Goal: Navigation & Orientation: Understand site structure

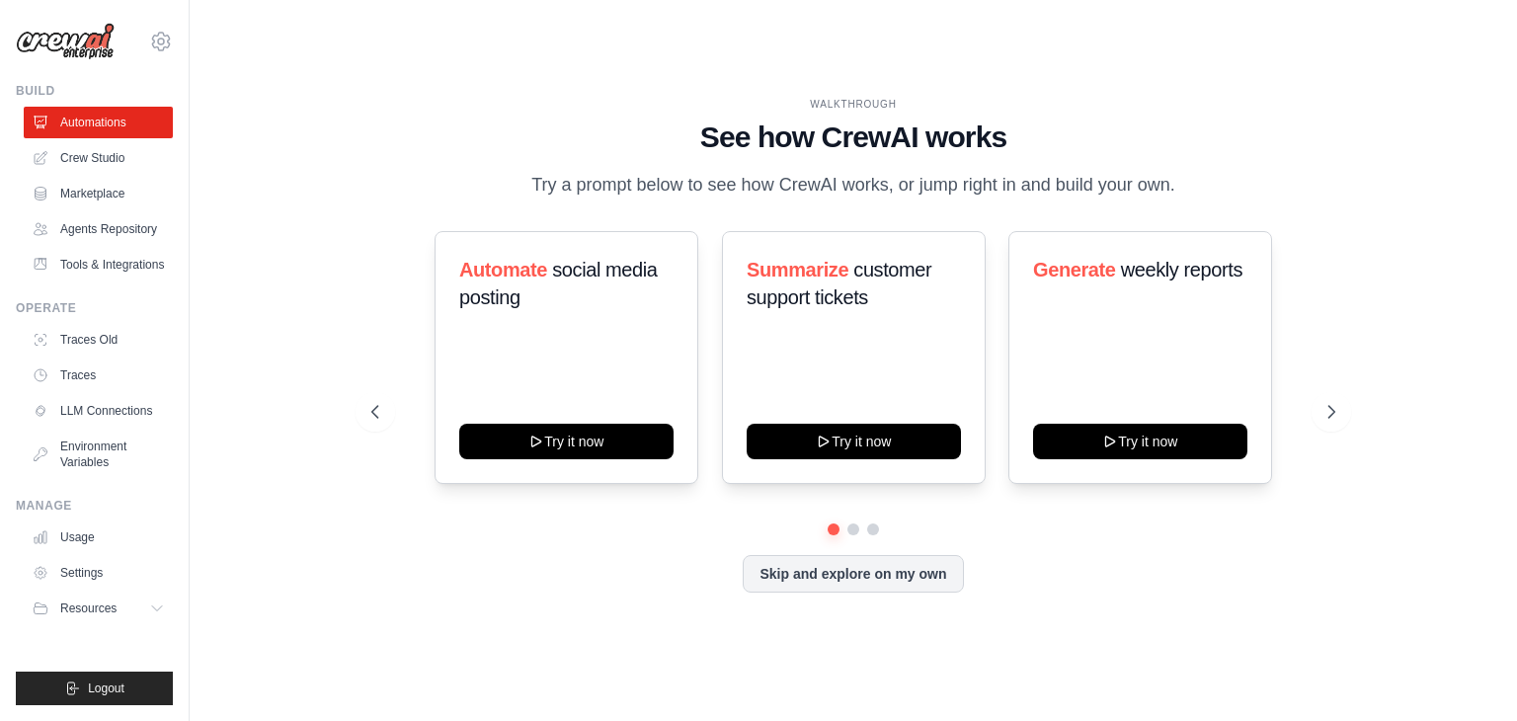
click at [209, 273] on div "WALKTHROUGH See how [PERSON_NAME] works Try a prompt below to see how [PERSON_N…" at bounding box center [853, 360] width 1327 height 681
click at [99, 166] on link "Crew Studio" at bounding box center [100, 158] width 149 height 32
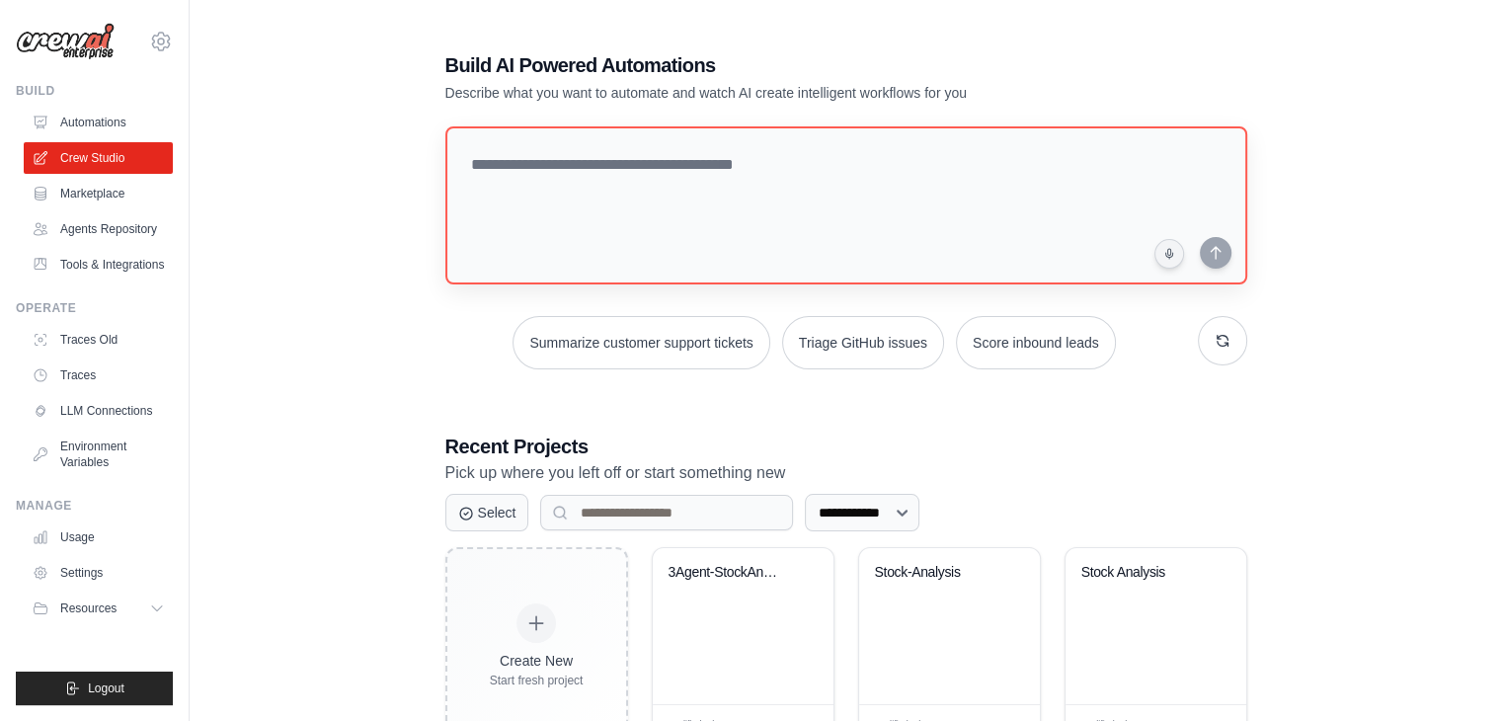
scroll to position [74, 0]
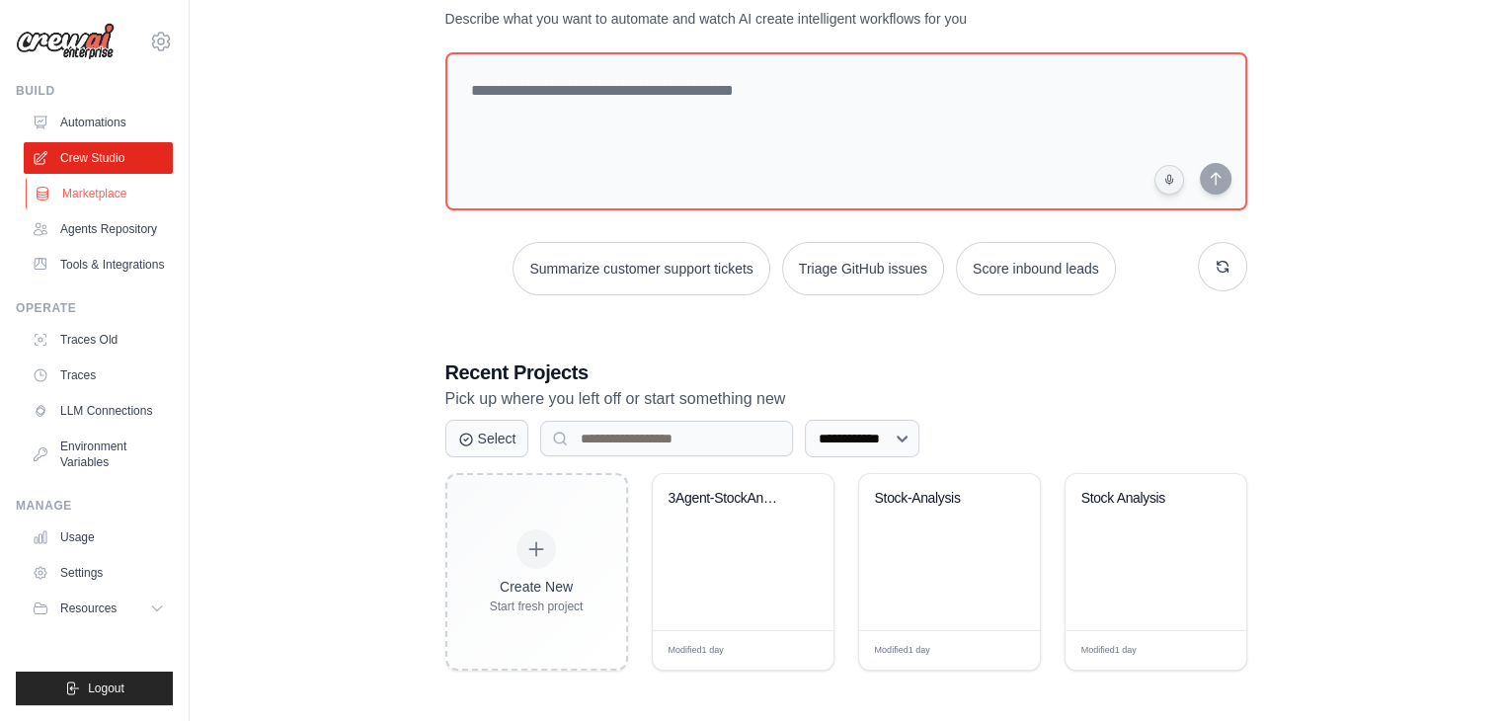
click at [119, 198] on link "Marketplace" at bounding box center [100, 194] width 149 height 32
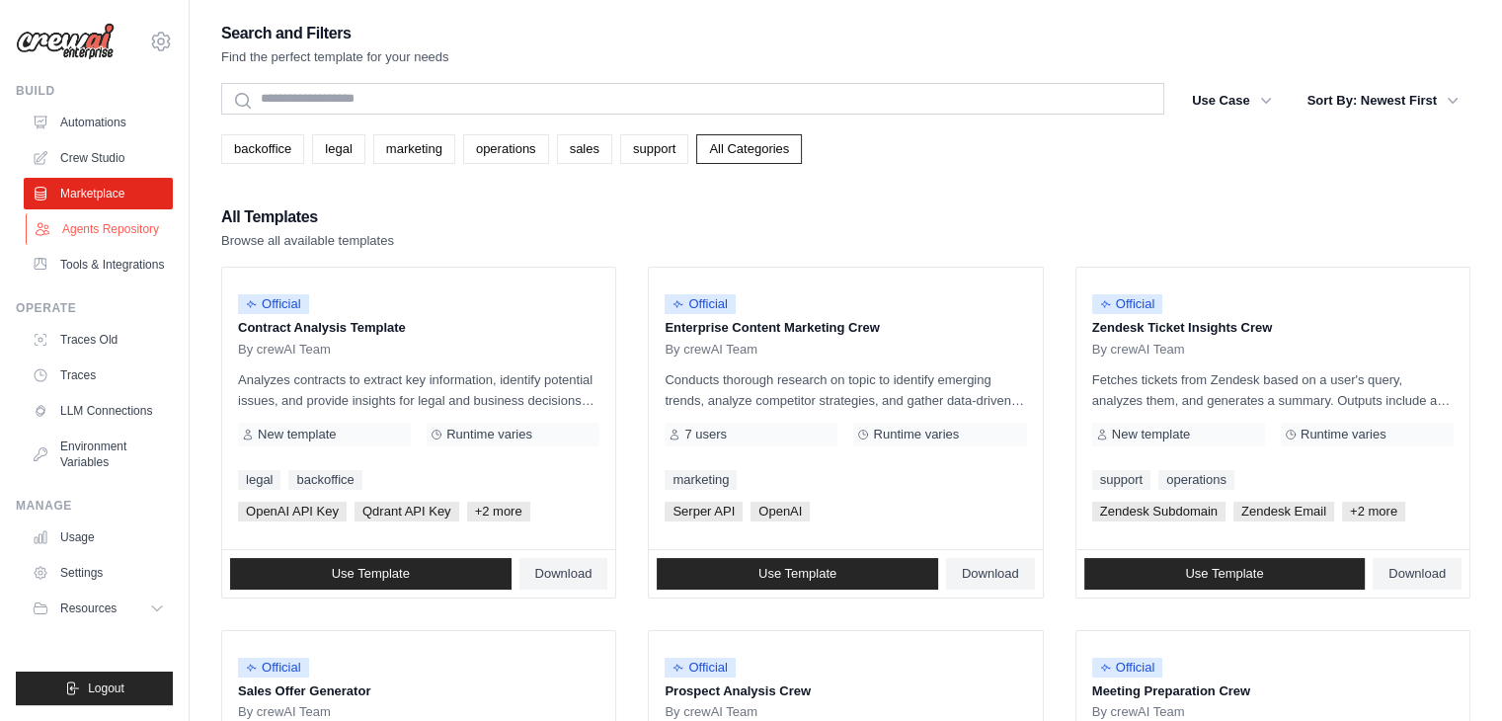
click at [100, 225] on link "Agents Repository" at bounding box center [100, 229] width 149 height 32
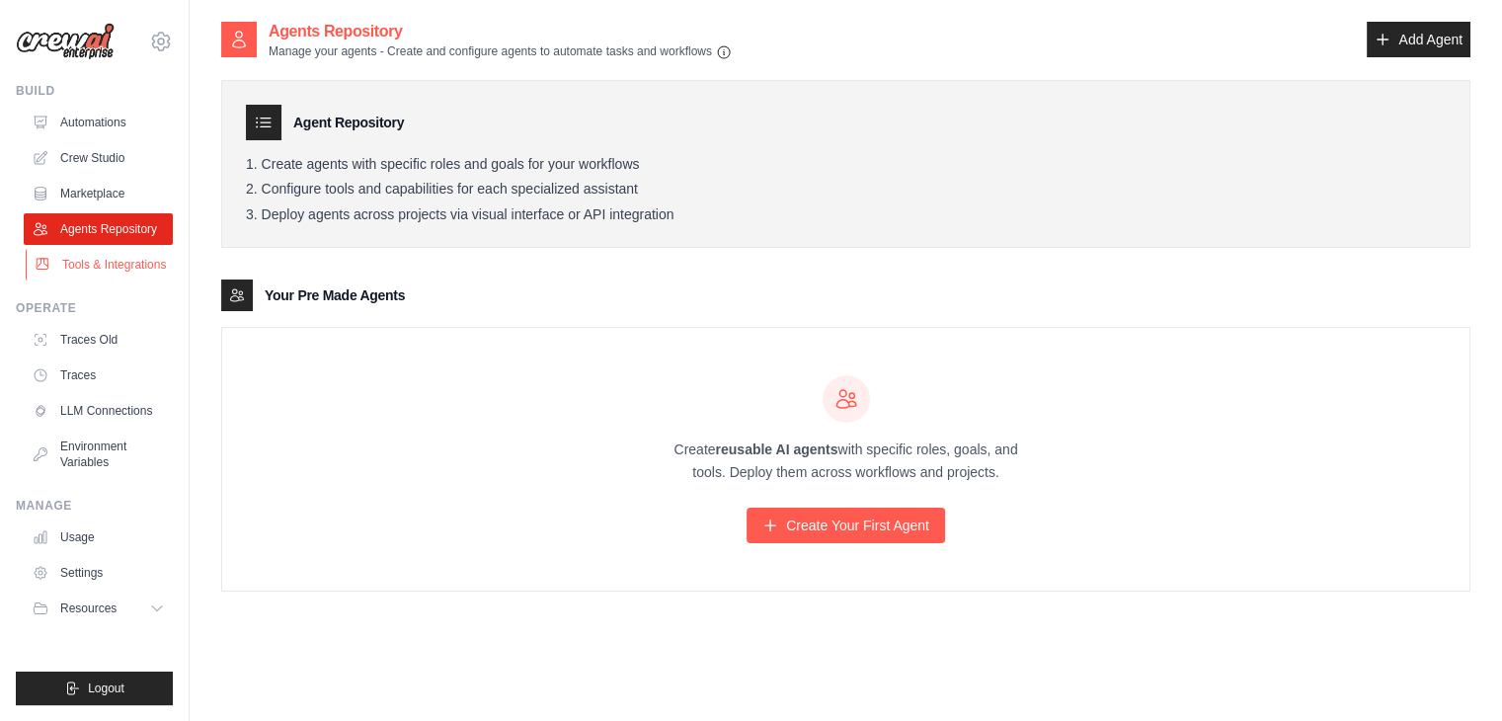
click at [149, 271] on link "Tools & Integrations" at bounding box center [100, 265] width 149 height 32
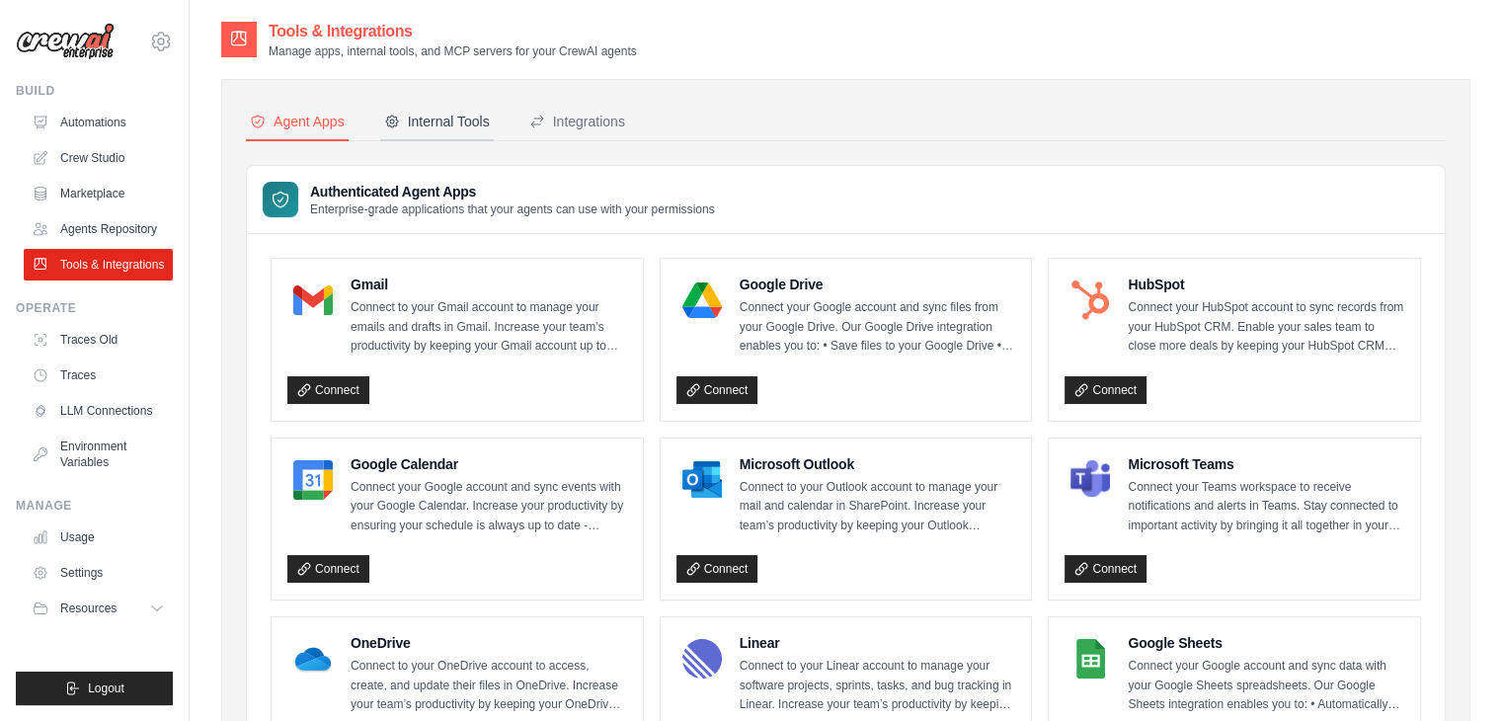
click at [466, 107] on button "Internal Tools" at bounding box center [437, 123] width 114 height 38
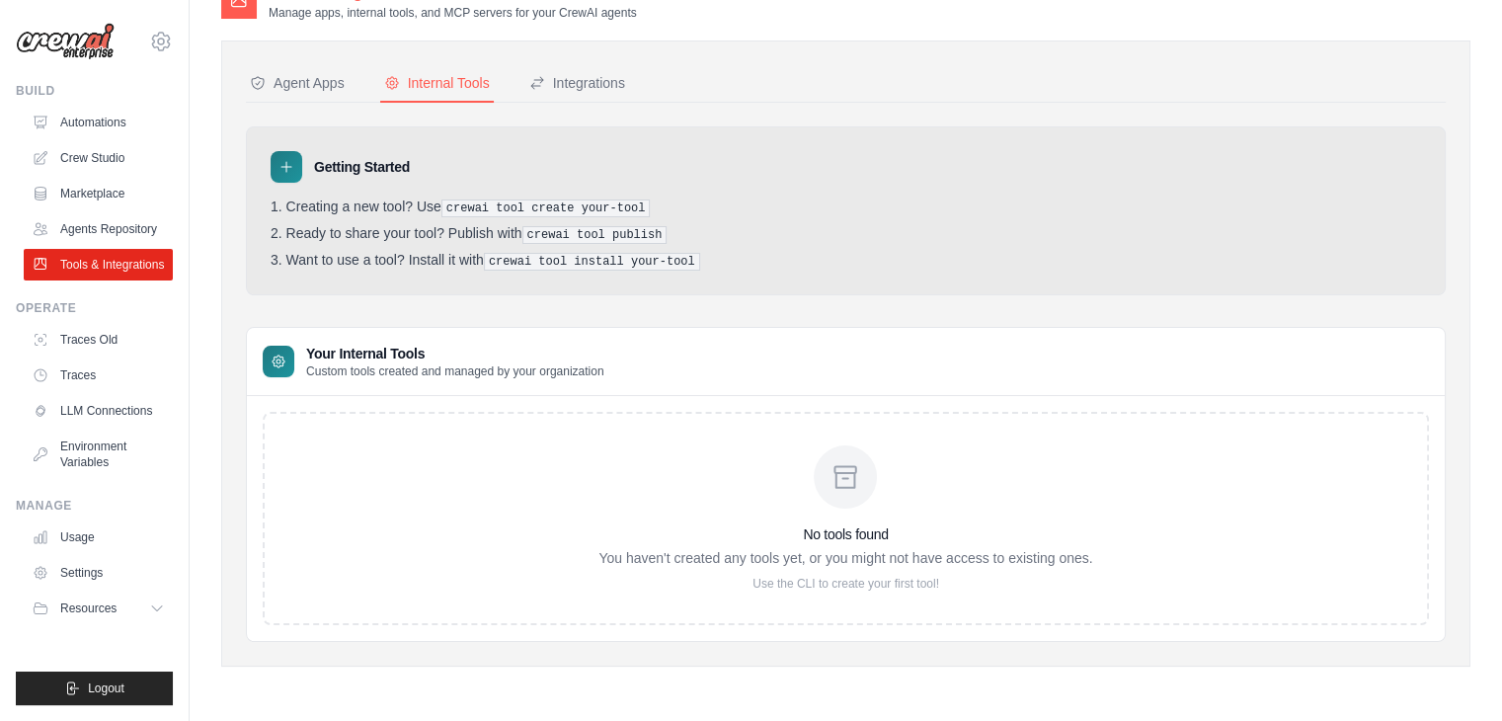
scroll to position [38, 0]
click at [568, 92] on div "Integrations" at bounding box center [577, 84] width 96 height 20
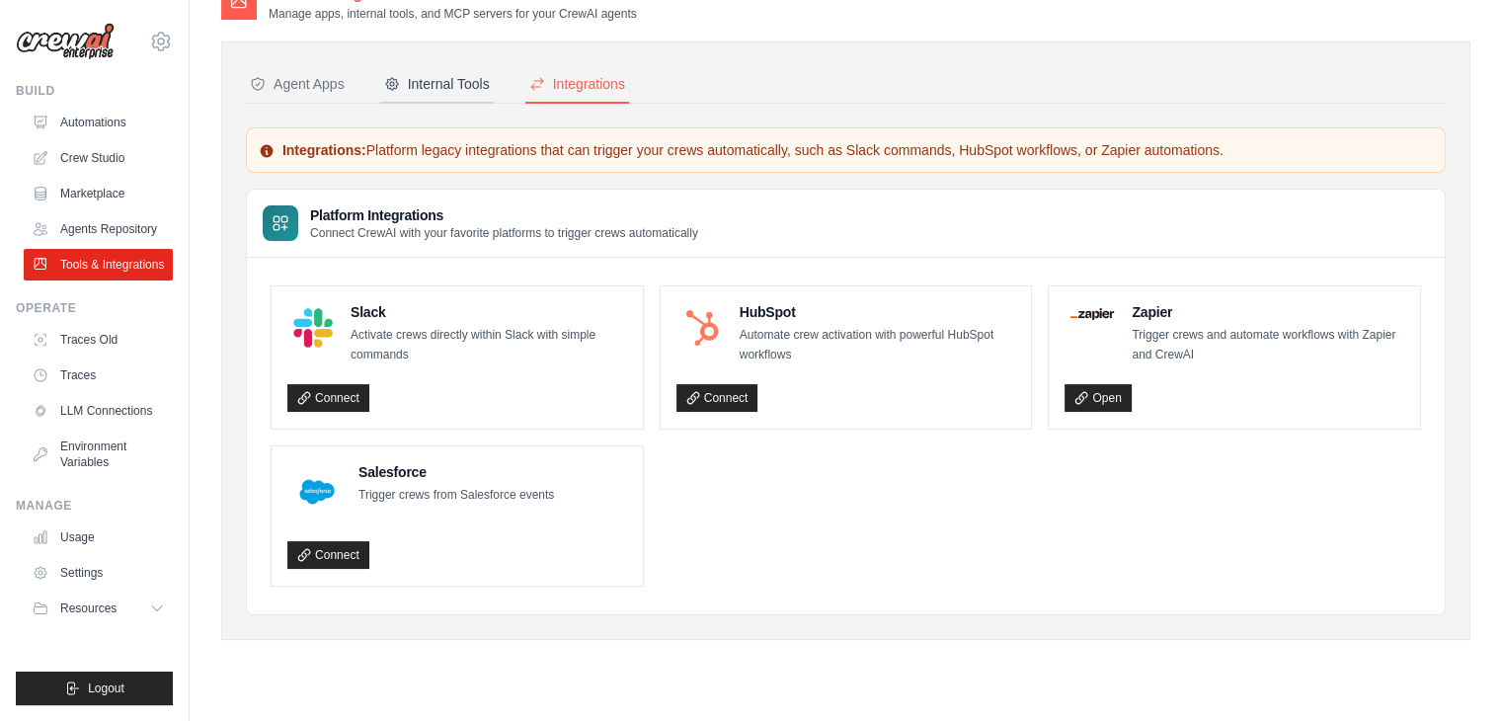
click at [462, 92] on div "Internal Tools" at bounding box center [437, 84] width 106 height 20
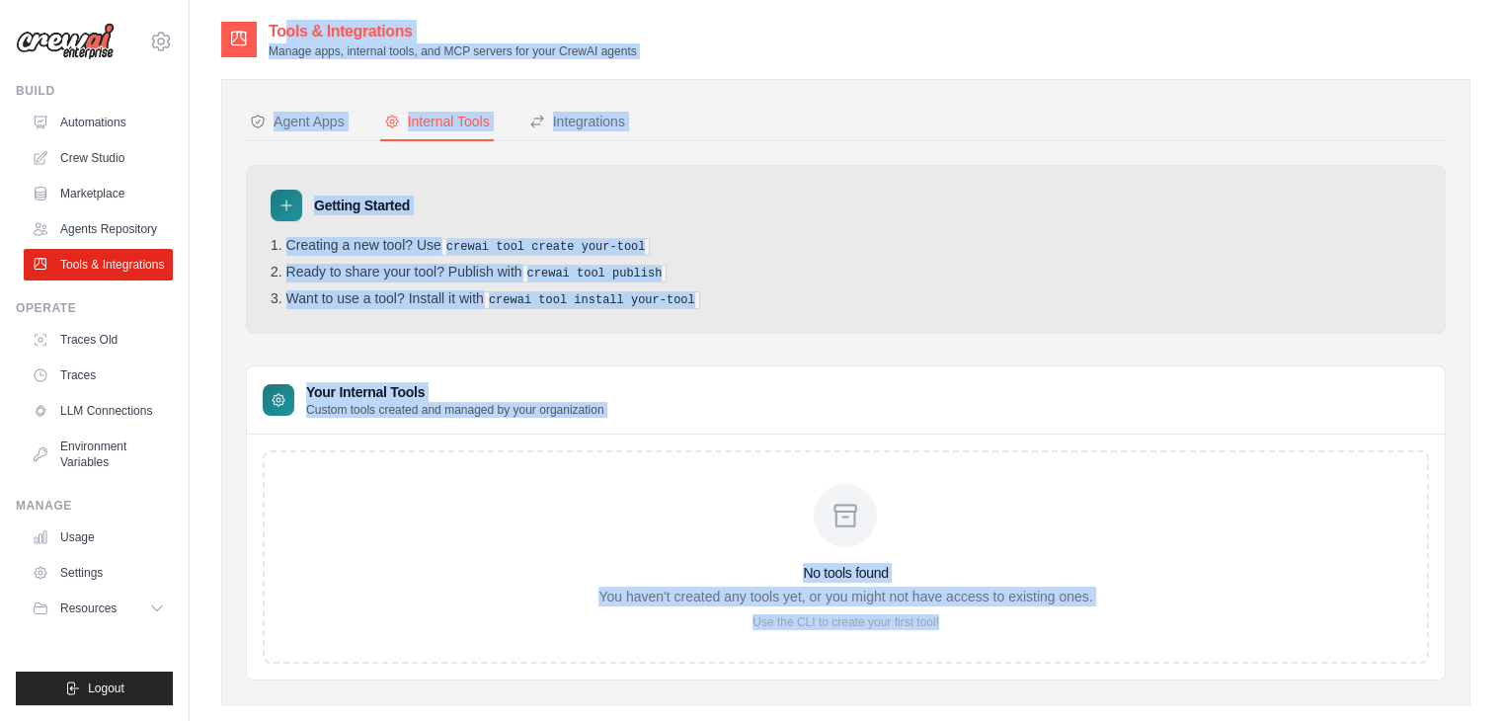
drag, startPoint x: 257, startPoint y: 5, endPoint x: 1022, endPoint y: 617, distance: 980.2
click at [1022, 617] on main "Tools & Integrations Manage apps, internal tools, and MCP servers for your Crew…" at bounding box center [846, 380] width 1313 height 760
copy div "Lorem & Ipsumdolorsi Ametco adip, elitsedd eiusm, tem INC utlabor etd magn Aliq…"
